Goal: Task Accomplishment & Management: Use online tool/utility

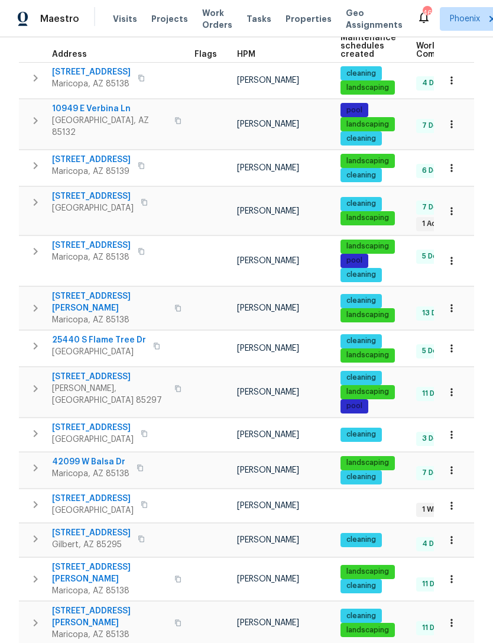
scroll to position [190, 0]
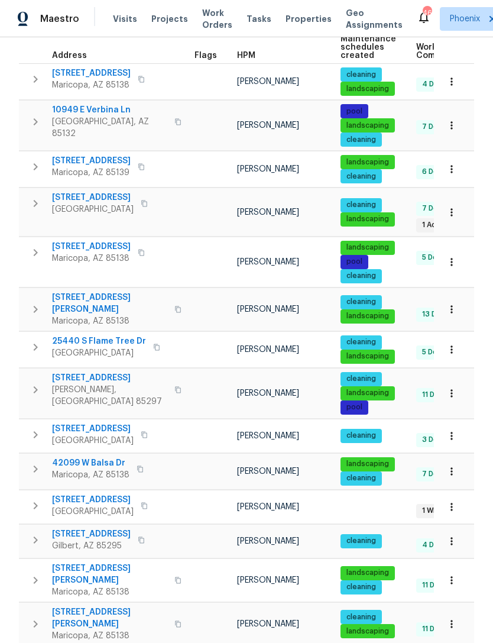
click at [82, 203] on span "[STREET_ADDRESS]" at bounding box center [93, 198] width 82 height 12
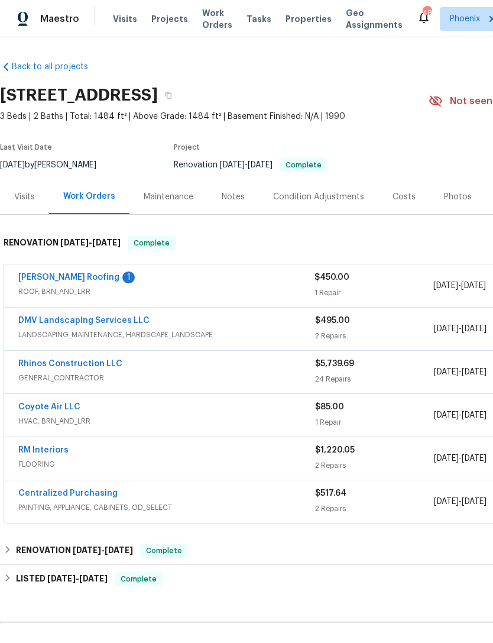
click at [47, 282] on link "[PERSON_NAME] Roofing" at bounding box center [68, 277] width 101 height 8
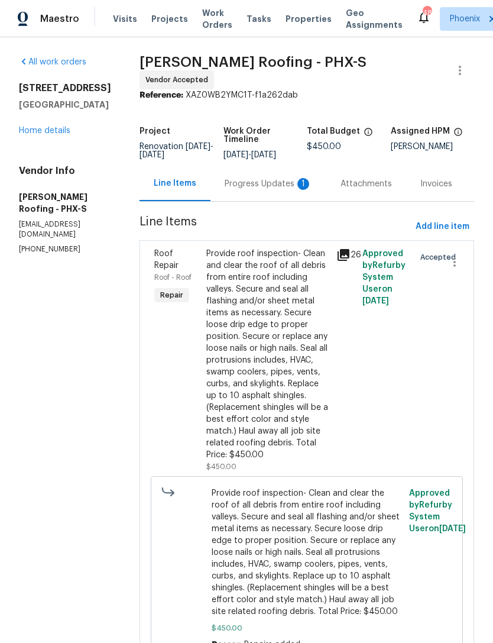
click at [296, 201] on div "Progress Updates 1" at bounding box center [269, 183] width 116 height 35
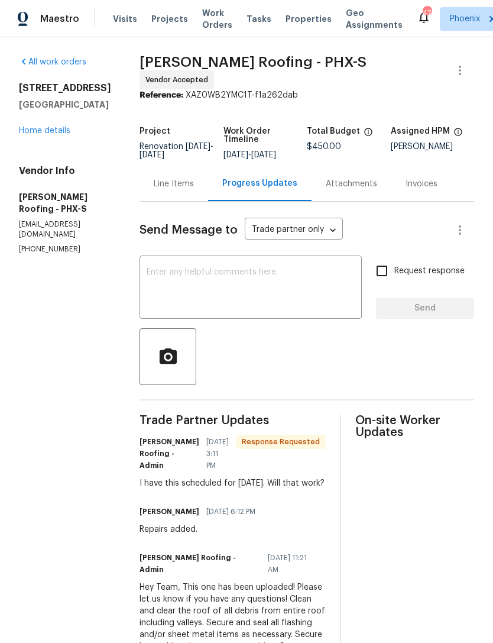
click at [250, 300] on textarea at bounding box center [251, 288] width 208 height 41
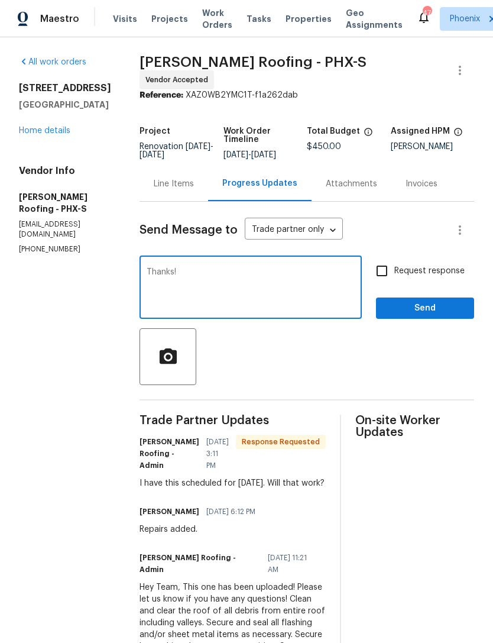
type textarea "Thanks!"
click at [441, 316] on span "Send" at bounding box center [425, 308] width 79 height 15
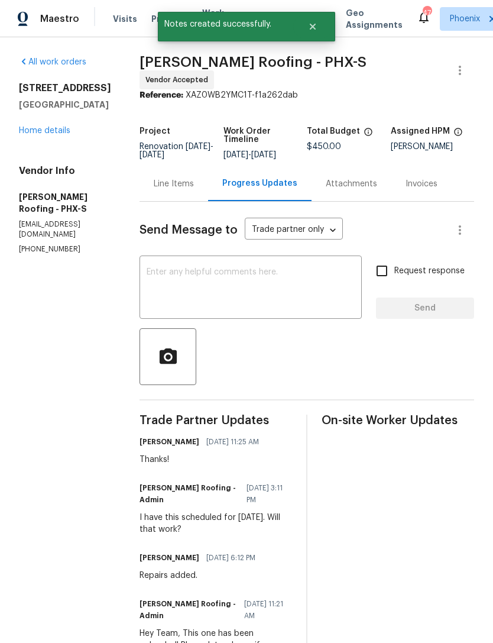
click at [56, 135] on link "Home details" at bounding box center [44, 131] width 51 height 8
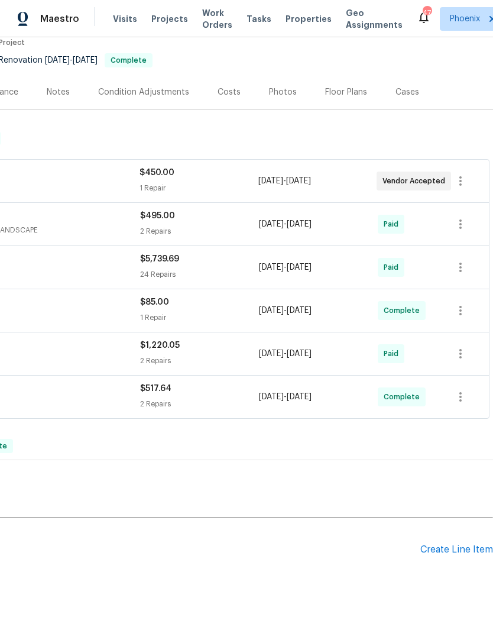
scroll to position [105, 175]
click at [460, 555] on div "Create Line Item" at bounding box center [457, 549] width 73 height 11
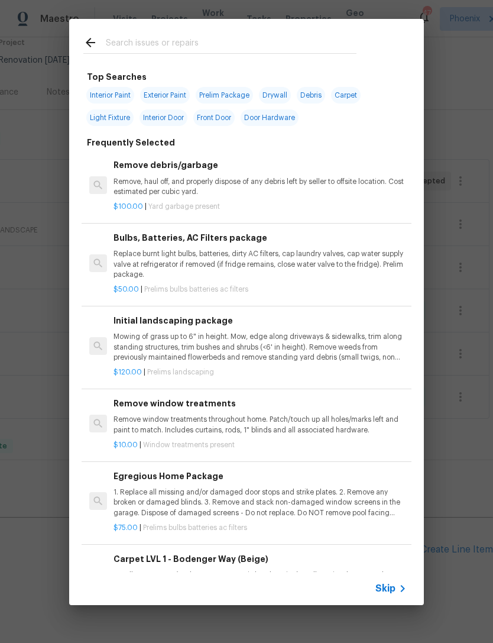
click at [164, 40] on input "text" at bounding box center [231, 44] width 251 height 18
type input "Shutters"
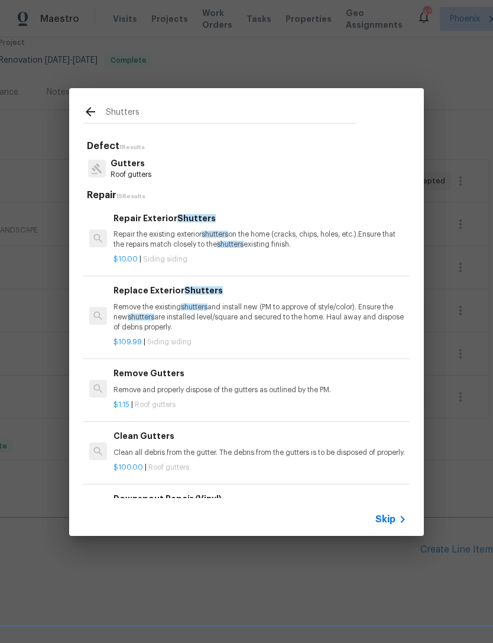
click at [232, 237] on p "Repair the existing exterior shutters on the home (cracks, chips, holes, etc.).…" at bounding box center [260, 240] width 293 height 20
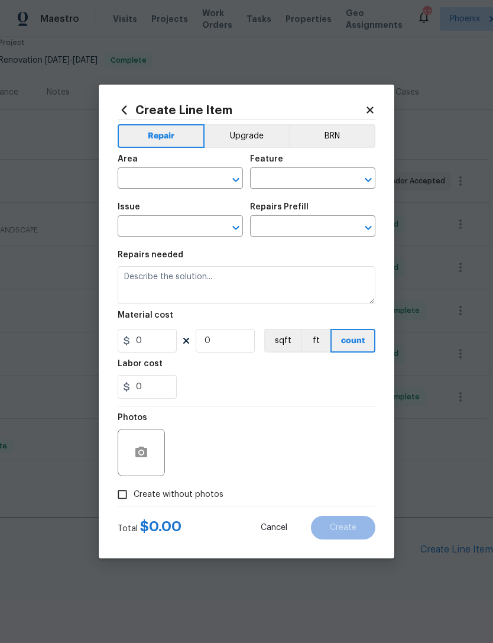
type input "Siding"
type textarea "Repair the existing exterior shutters on the home (cracks, chips, holes, etc.).…"
type input "1"
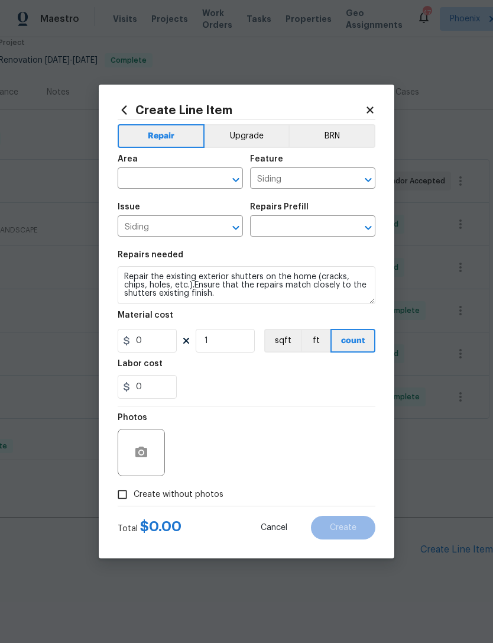
type input "Repair Exterior Shutters $10.00"
type input "10"
click at [204, 179] on input "text" at bounding box center [164, 179] width 92 height 18
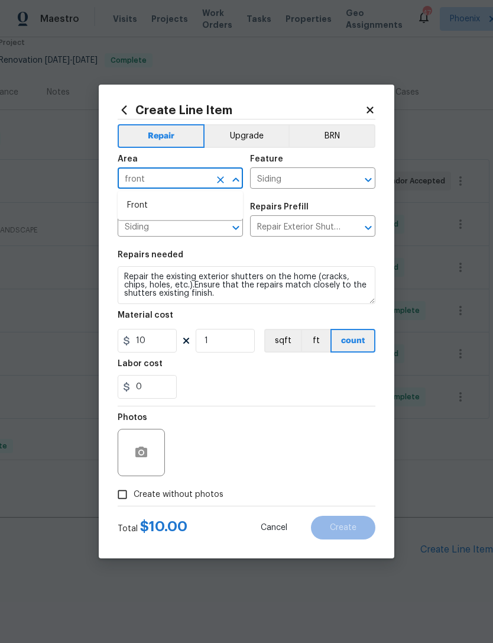
click at [150, 206] on li "Front" at bounding box center [180, 206] width 125 height 20
type input "Front"
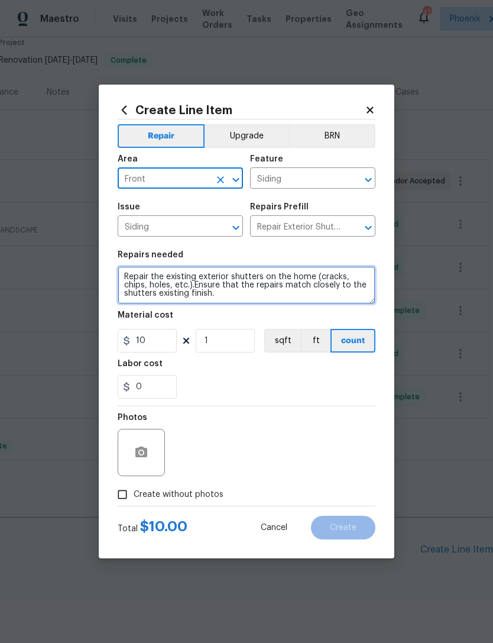
click at [289, 284] on textarea "Repair the existing exterior shutters on the home (cracks, chips, holes, etc.).…" at bounding box center [247, 285] width 258 height 38
click at [263, 303] on textarea "Repair the existing exterior shutters on the home (cracks, chips, holes, etc.).…" at bounding box center [247, 285] width 258 height 38
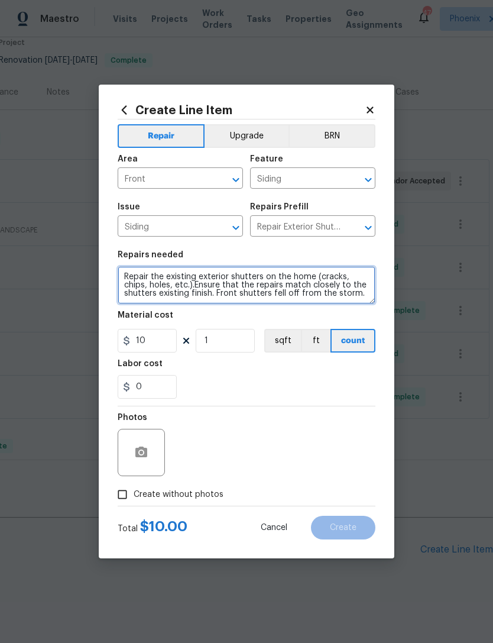
type textarea "Repair the existing exterior shutters on the home (cracks, chips, holes, etc.).…"
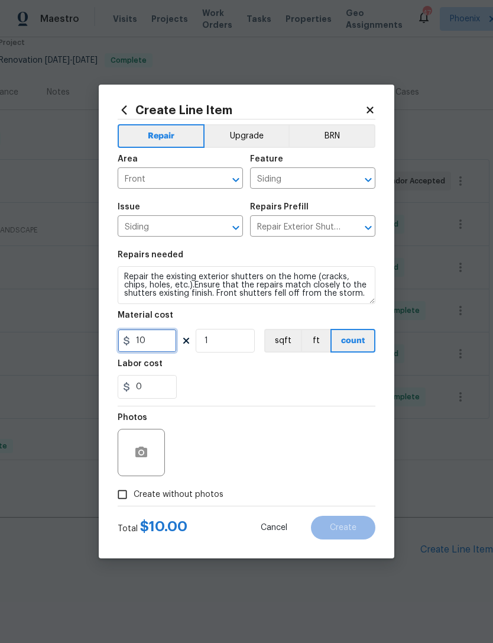
click at [168, 340] on input "10" at bounding box center [147, 341] width 59 height 24
type input "75"
click at [290, 376] on div "0" at bounding box center [247, 387] width 258 height 24
click at [143, 440] on button "button" at bounding box center [141, 452] width 28 height 28
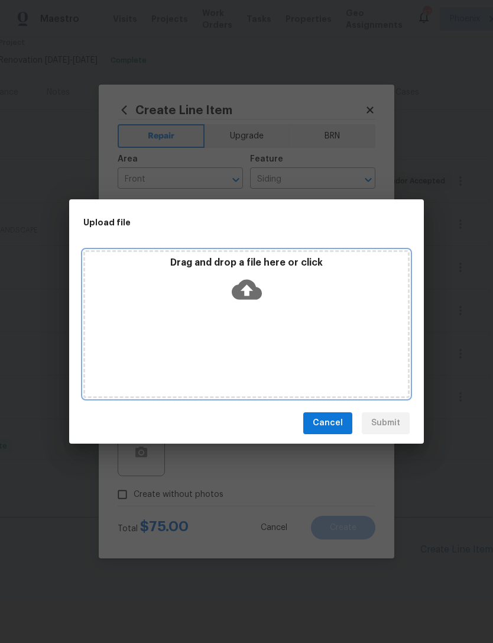
click at [255, 287] on icon at bounding box center [247, 289] width 30 height 20
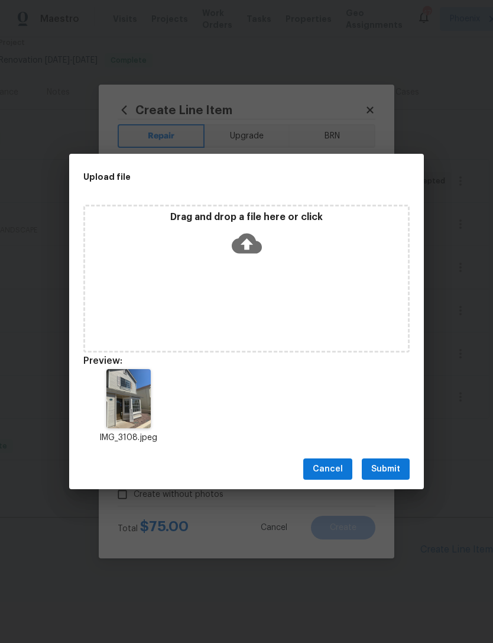
click at [395, 467] on span "Submit" at bounding box center [385, 469] width 29 height 15
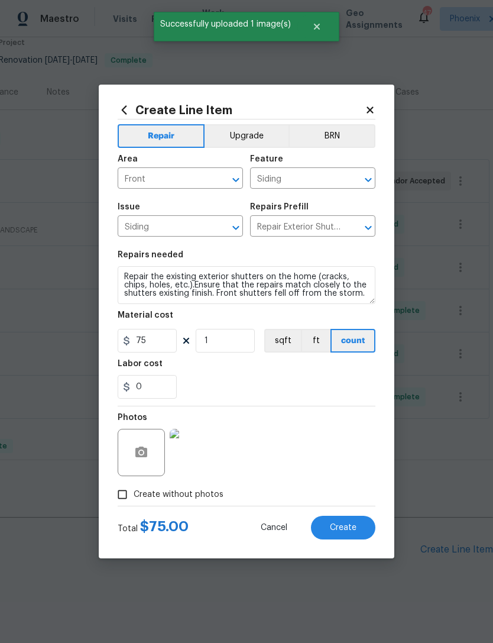
click at [347, 534] on button "Create" at bounding box center [343, 528] width 64 height 24
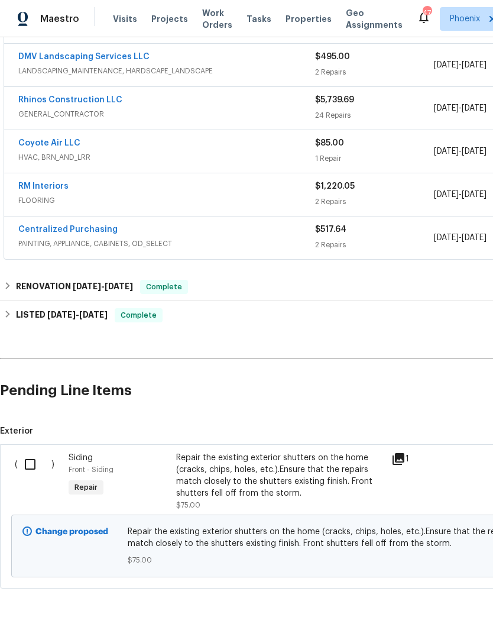
scroll to position [264, 0]
click at [34, 477] on input "checkbox" at bounding box center [35, 464] width 34 height 25
checkbox input "true"
click at [427, 614] on span "Create Work Order" at bounding box center [425, 613] width 79 height 15
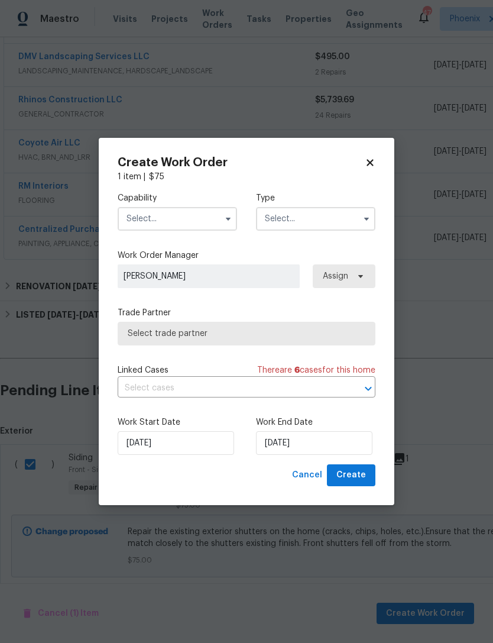
click at [205, 222] on input "text" at bounding box center [177, 219] width 119 height 24
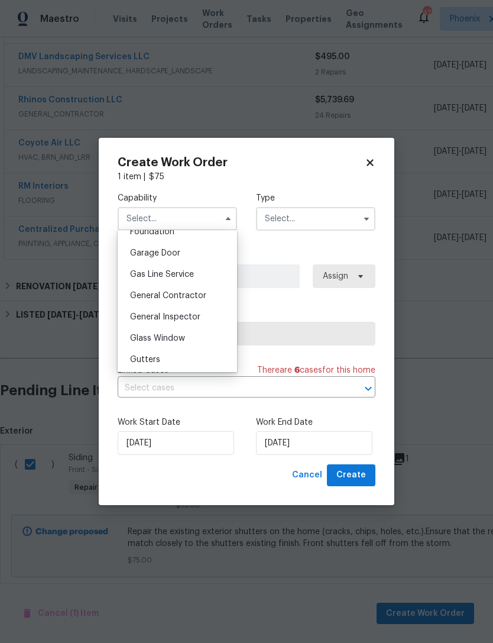
scroll to position [515, 0]
click at [185, 291] on span "General Contractor" at bounding box center [168, 294] width 76 height 8
type input "General Contractor"
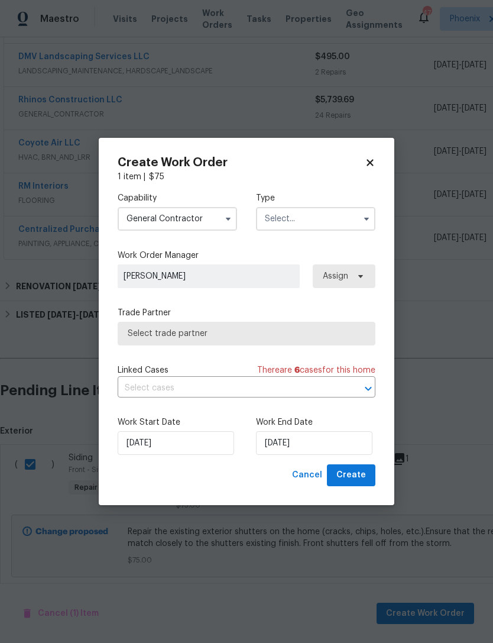
click at [350, 219] on input "text" at bounding box center [315, 219] width 119 height 24
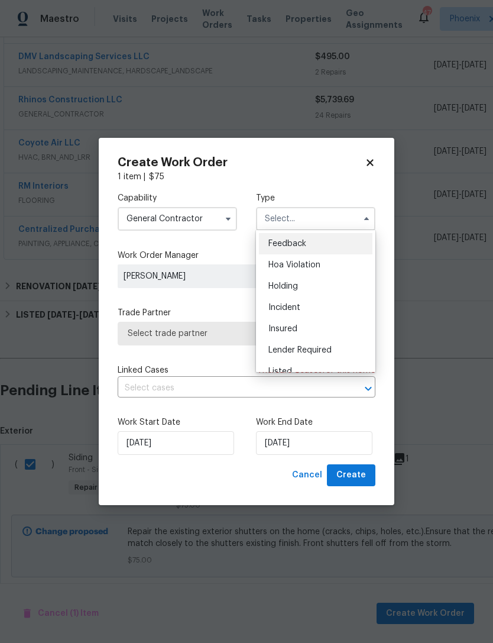
click at [290, 309] on span "Incident" at bounding box center [285, 307] width 32 height 8
type input "Incident"
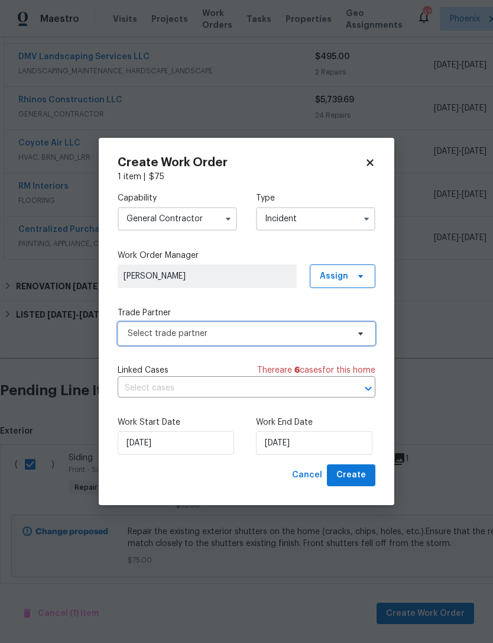
click at [337, 338] on span "Select trade partner" at bounding box center [238, 334] width 221 height 12
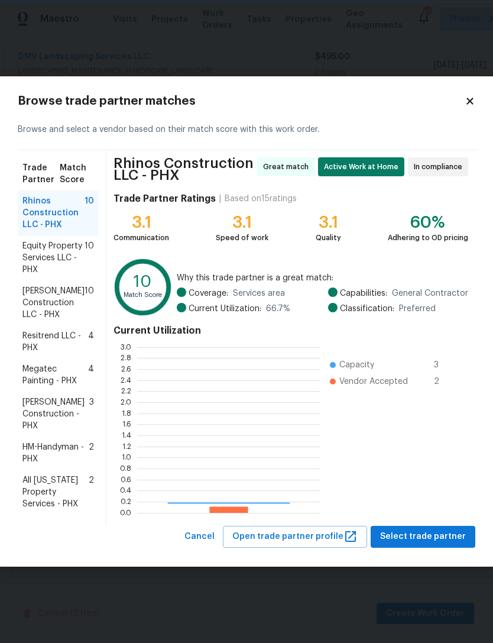
scroll to position [166, 183]
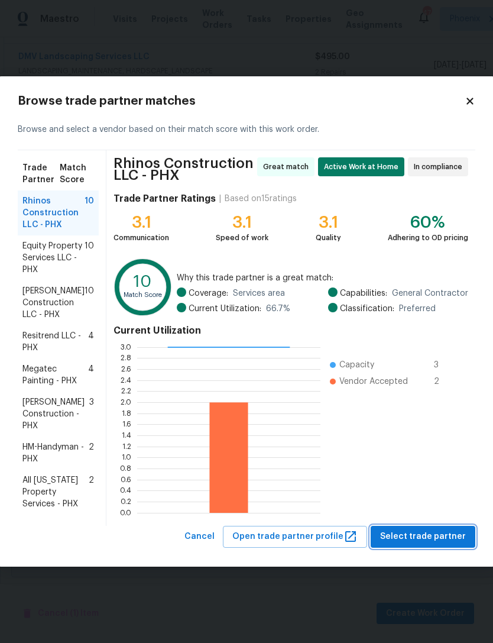
click at [430, 534] on span "Select trade partner" at bounding box center [423, 536] width 86 height 15
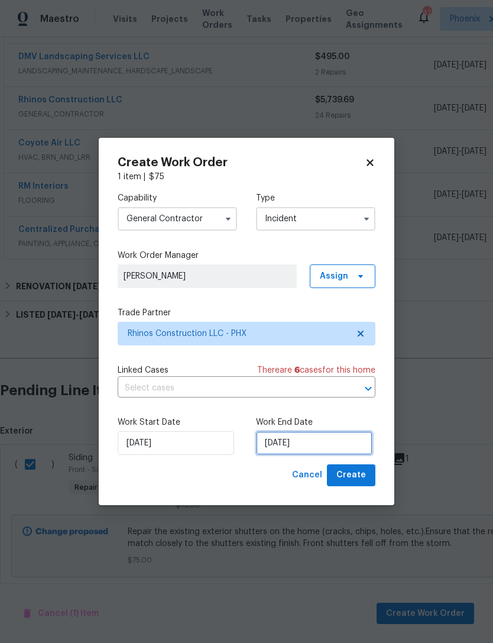
click at [329, 453] on input "8/29/2025" at bounding box center [314, 443] width 117 height 24
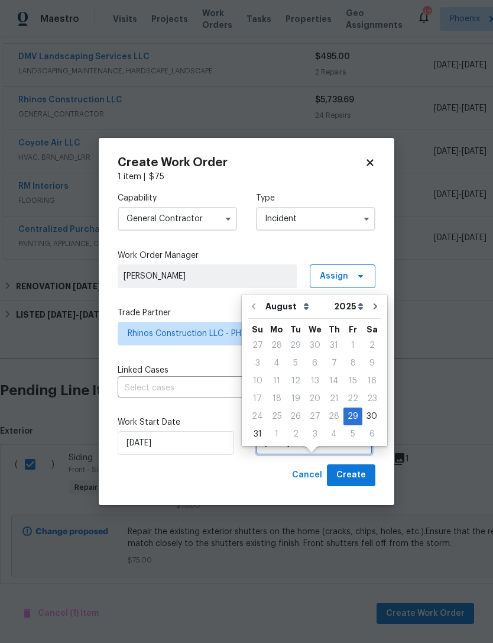
scroll to position [22, 0]
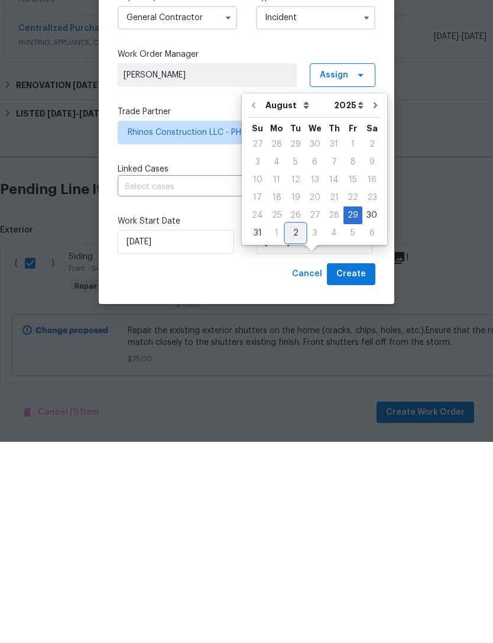
click at [292, 426] on div "2" at bounding box center [295, 434] width 19 height 17
type input "9/2/2025"
select select "8"
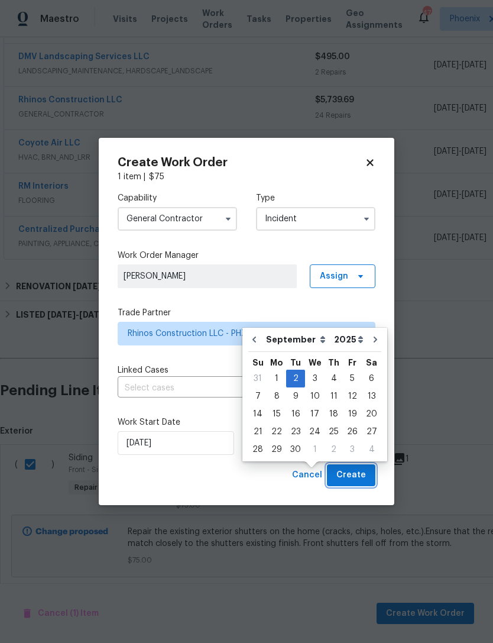
click at [354, 484] on button "Create" at bounding box center [351, 475] width 49 height 22
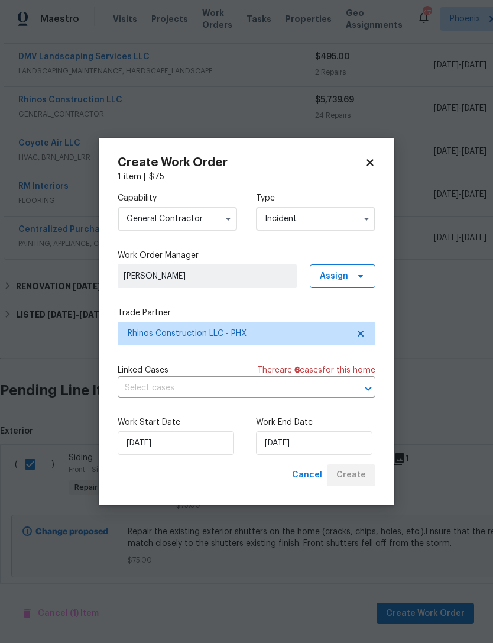
checkbox input "false"
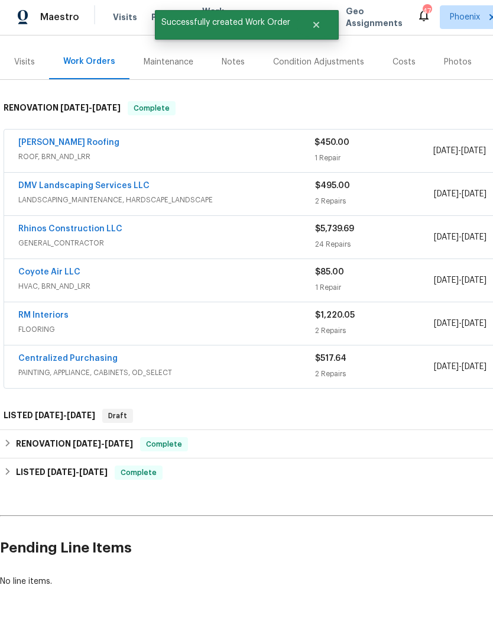
scroll to position [0, 0]
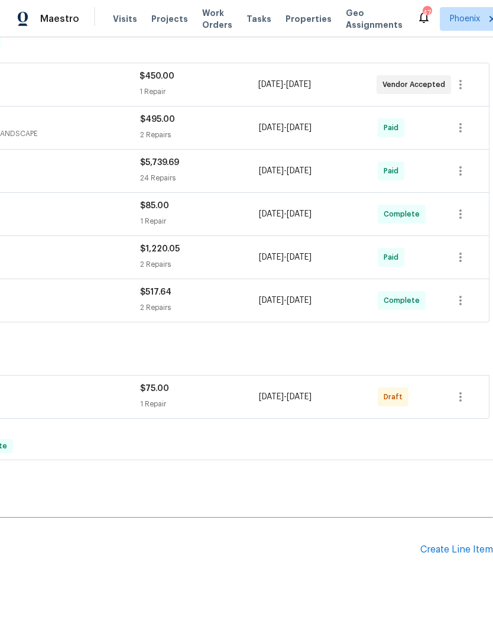
scroll to position [201, 175]
click at [459, 404] on icon "button" at bounding box center [461, 397] width 14 height 14
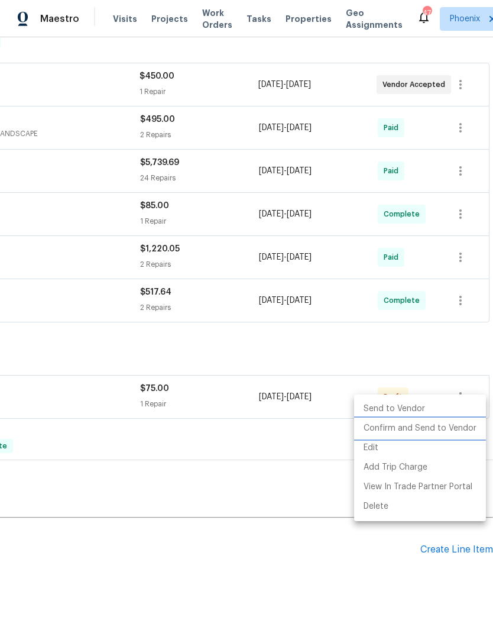
click at [461, 427] on li "Confirm and Send to Vendor" at bounding box center [420, 429] width 132 height 20
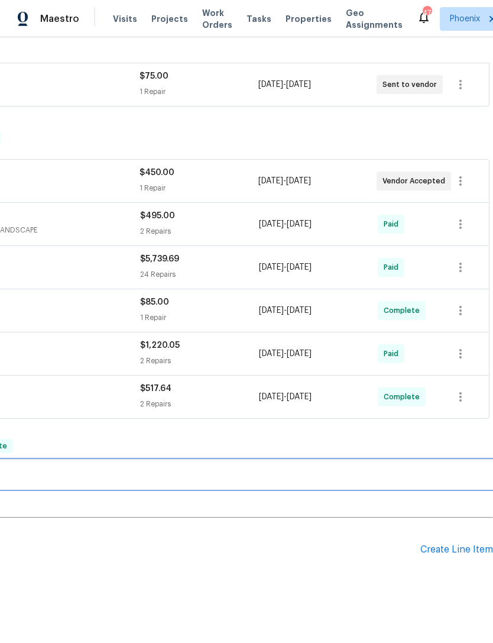
click at [387, 479] on div "LISTED 8/22/25 - 8/23/25 Complete" at bounding box center [159, 474] width 668 height 28
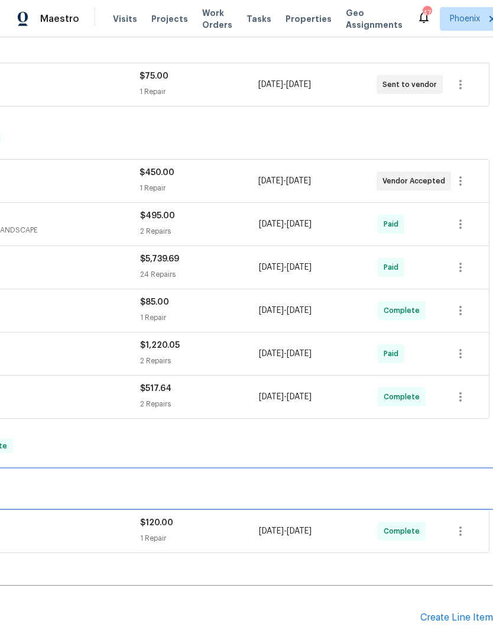
click at [378, 494] on div "LISTED 8/22/25 - 8/23/25 Complete" at bounding box center [158, 489] width 661 height 14
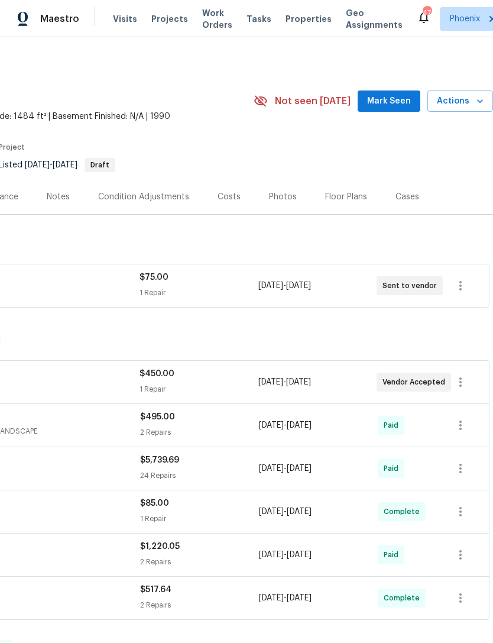
scroll to position [0, 175]
click at [397, 112] on button "Mark Seen" at bounding box center [389, 102] width 63 height 22
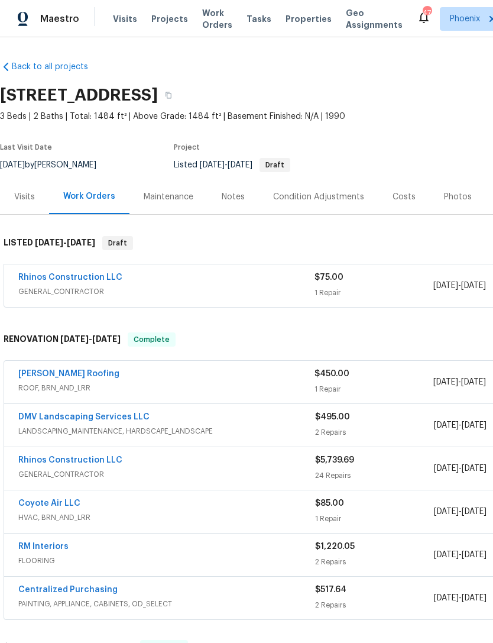
scroll to position [0, 0]
